Goal: Task Accomplishment & Management: Use online tool/utility

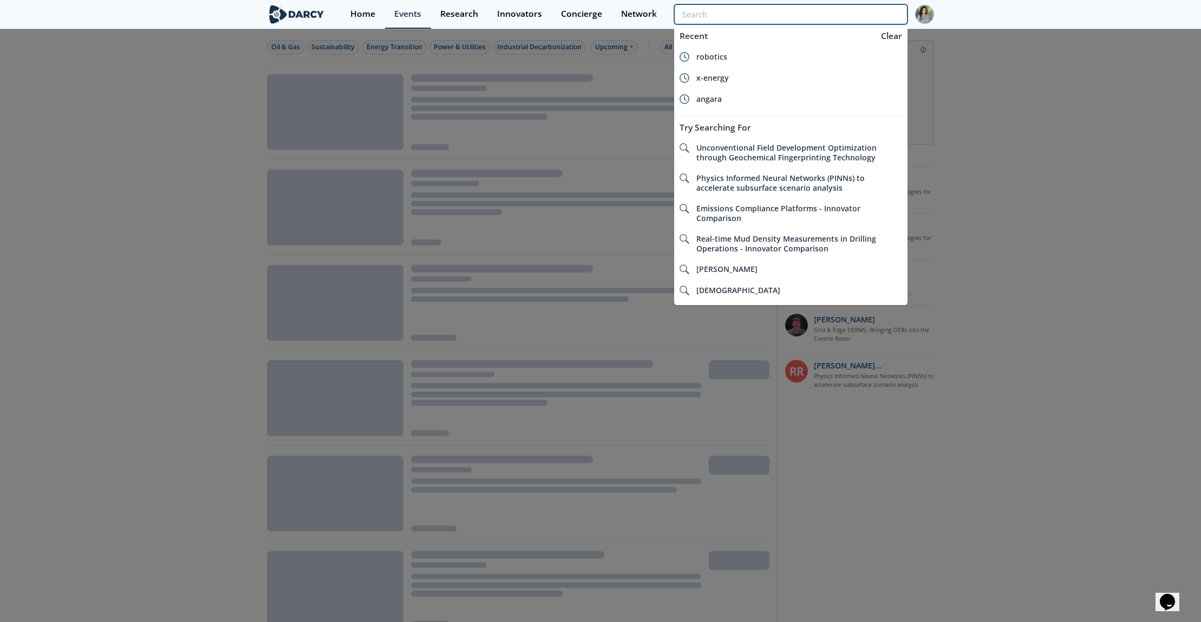
click at [839, 16] on input "search" at bounding box center [790, 14] width 233 height 20
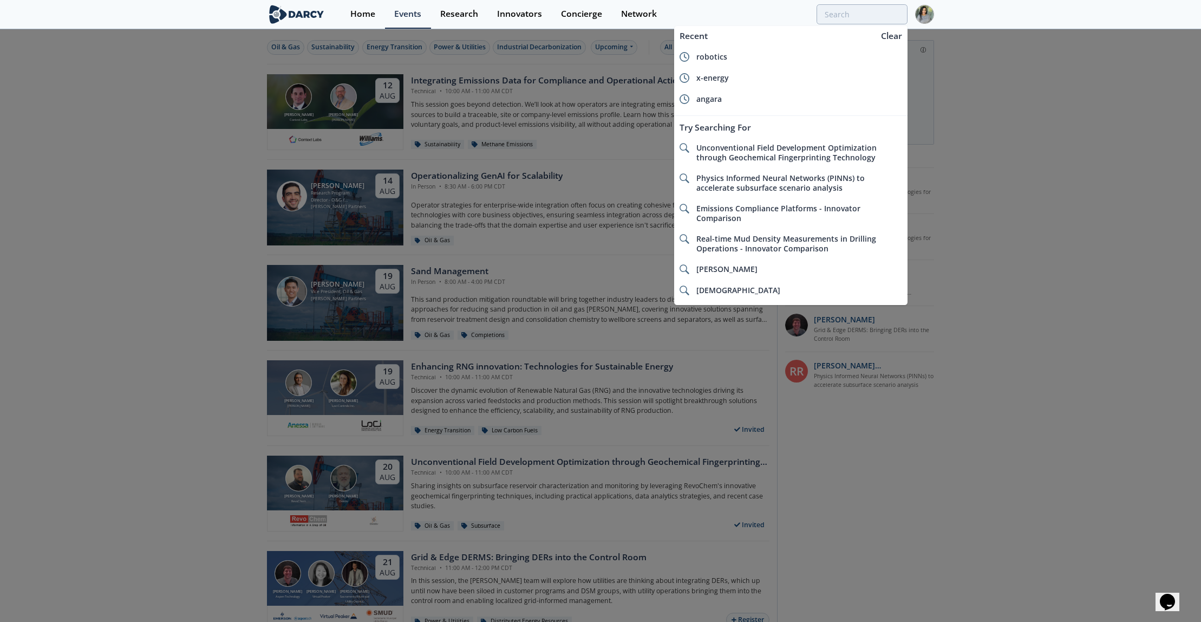
click at [914, 17] on div "Home Events Research Innovators Concierge Network Recent Clear robotics x-energ…" at bounding box center [637, 14] width 593 height 29
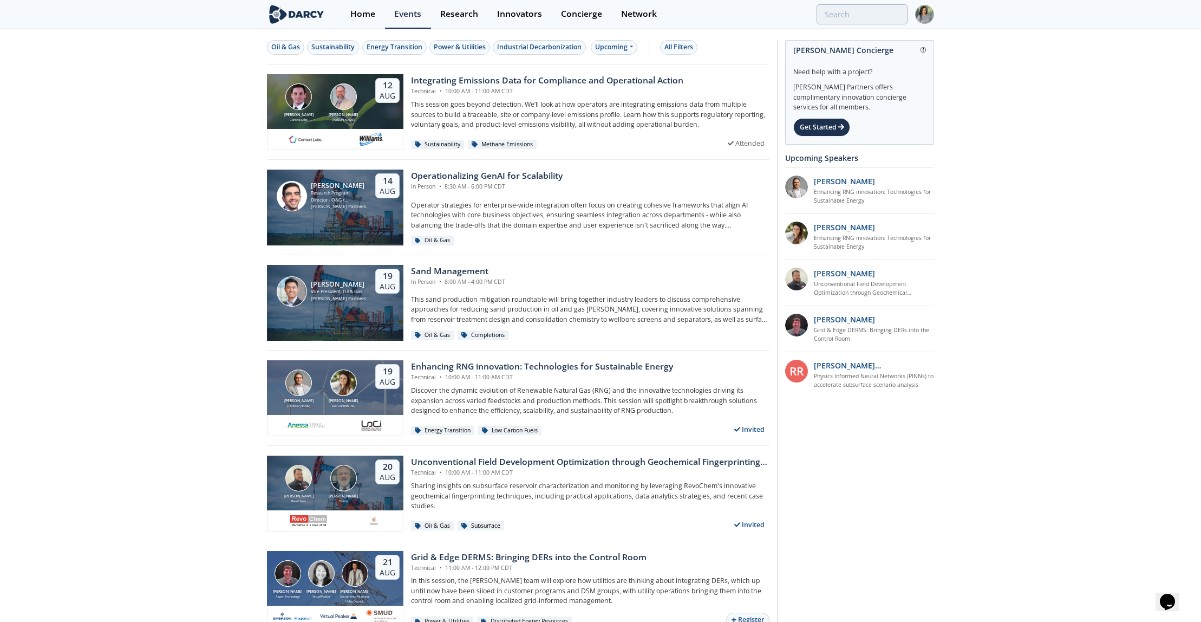
click at [925, 15] on img at bounding box center [924, 14] width 19 height 19
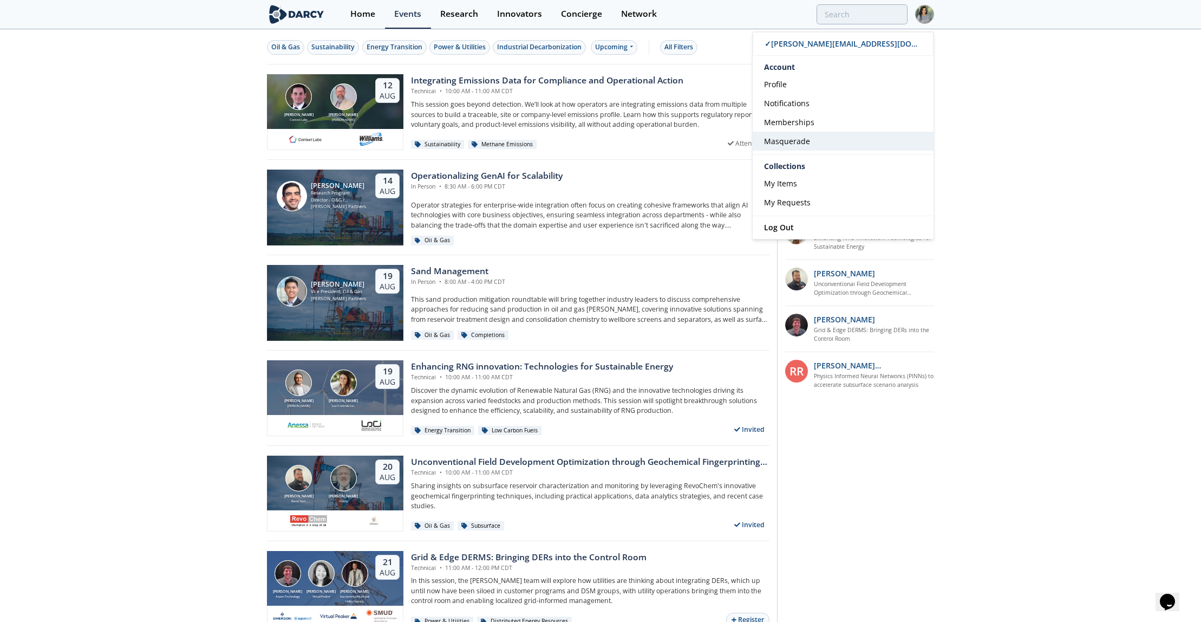
click at [780, 141] on span "Masquerade" at bounding box center [787, 141] width 46 height 10
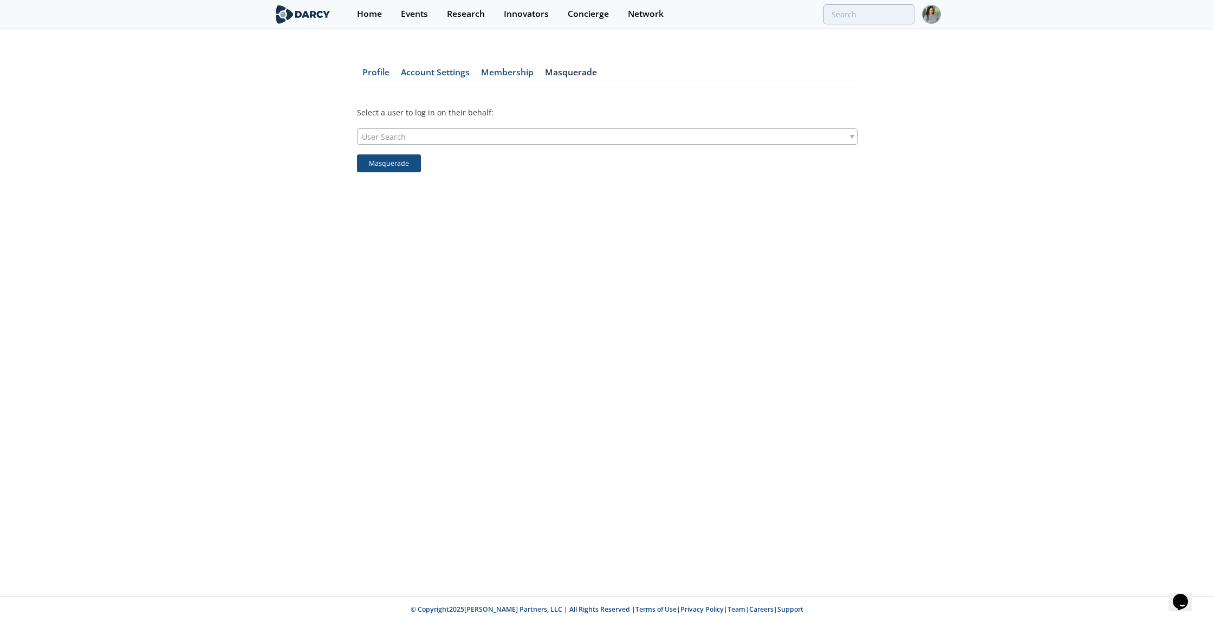
click at [604, 132] on div "User Search" at bounding box center [607, 136] width 500 height 16
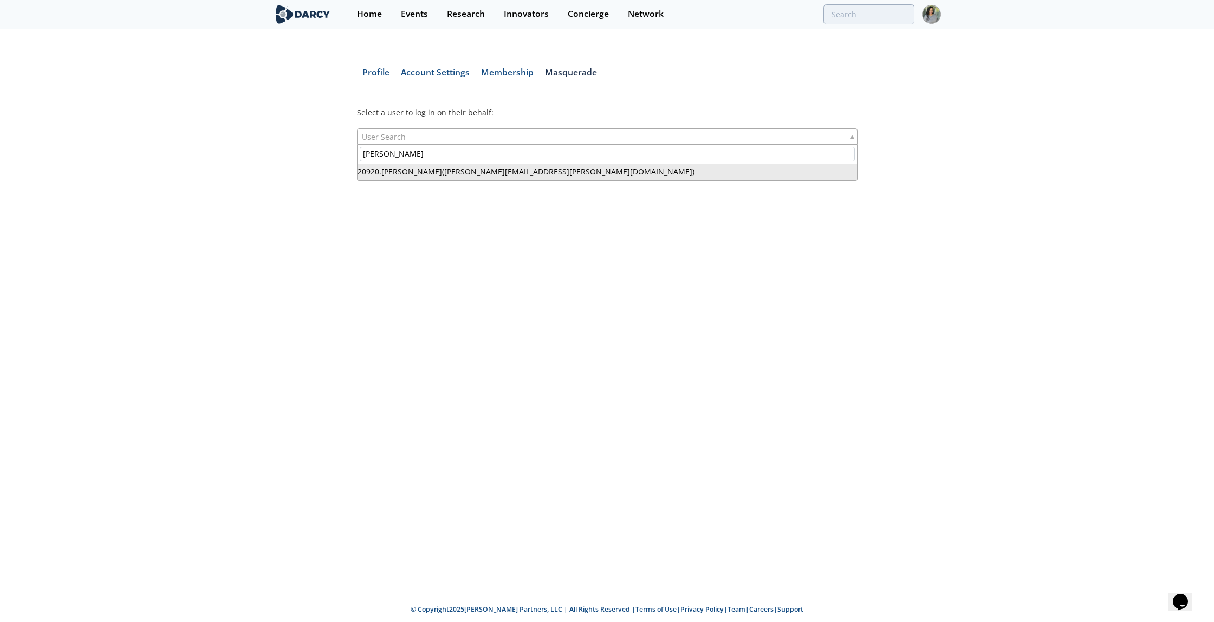
type input "[PERSON_NAME]"
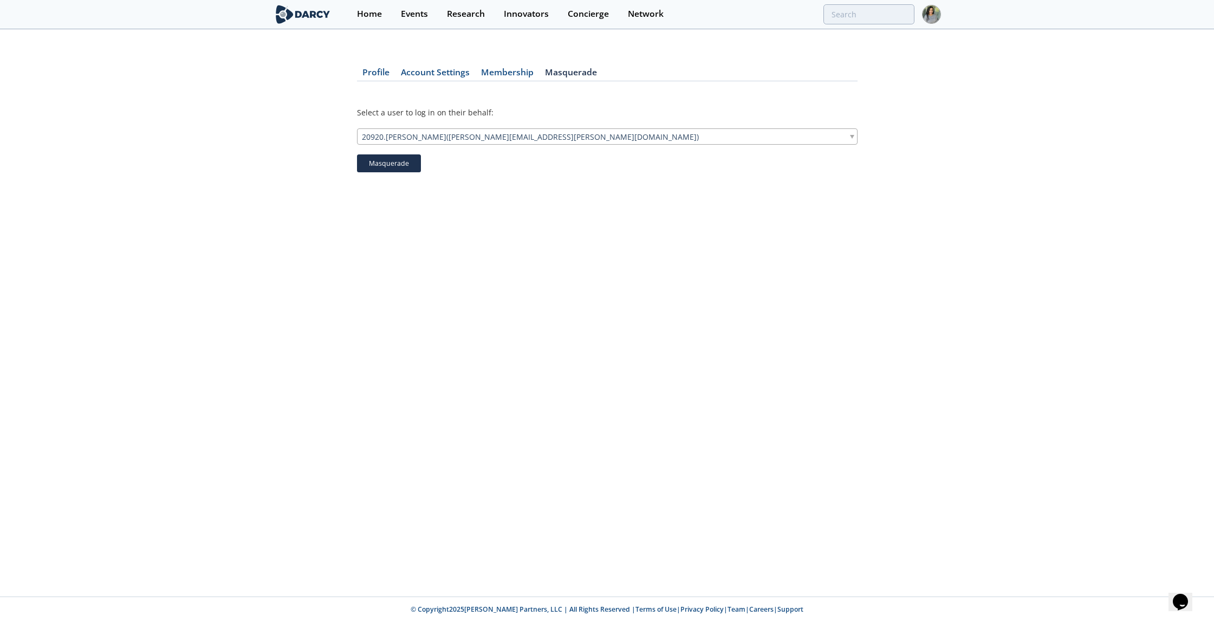
click at [386, 161] on button "Masquerade" at bounding box center [389, 163] width 64 height 18
